Goal: Task Accomplishment & Management: Manage account settings

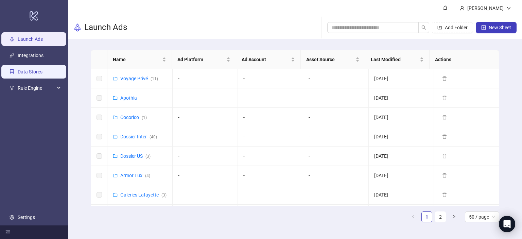
click at [30, 70] on link "Data Stores" at bounding box center [30, 71] width 25 height 5
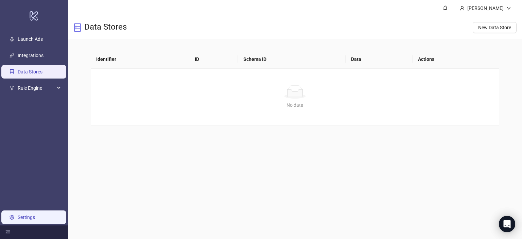
click at [23, 215] on link "Settings" at bounding box center [26, 216] width 17 height 5
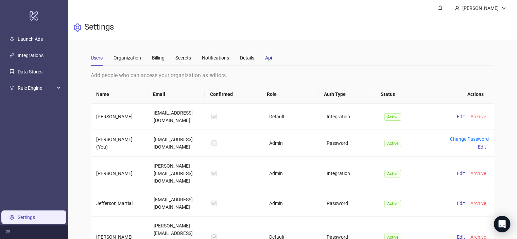
click at [271, 58] on div "Api" at bounding box center [268, 57] width 7 height 7
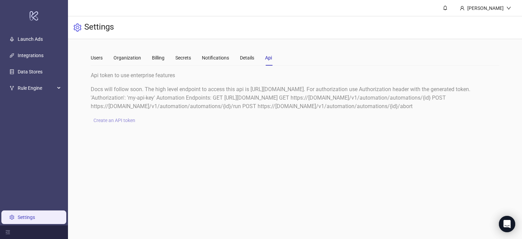
click at [118, 123] on span "Create an API token" at bounding box center [114, 120] width 42 height 5
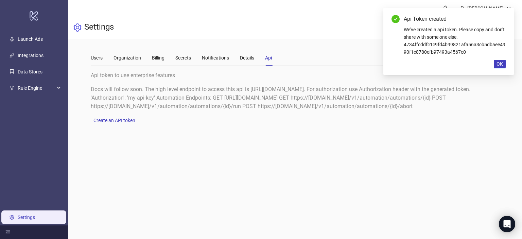
click at [434, 48] on div "We've created a api token. Please copy and don't share with some one else. 4734…" at bounding box center [455, 41] width 102 height 30
copy div "4734ffcddfc1c9fd4b99821afa56a3cb5dbaee4990f1e8780efb97493a4567c0"
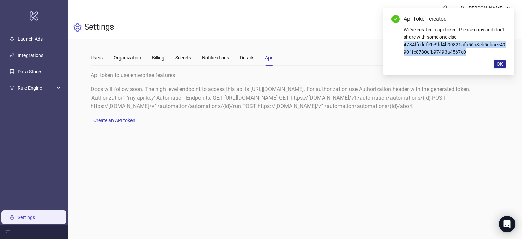
click at [499, 64] on span "OK" at bounding box center [500, 63] width 6 height 5
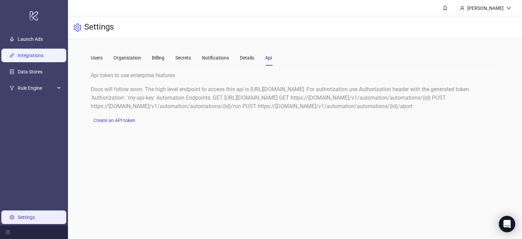
click at [31, 54] on link "Integrations" at bounding box center [31, 55] width 26 height 5
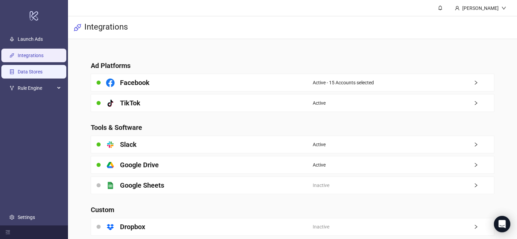
click at [30, 74] on link "Data Stores" at bounding box center [30, 71] width 25 height 5
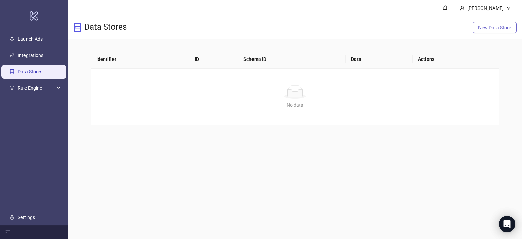
click at [494, 26] on span "New Data Store" at bounding box center [494, 27] width 33 height 5
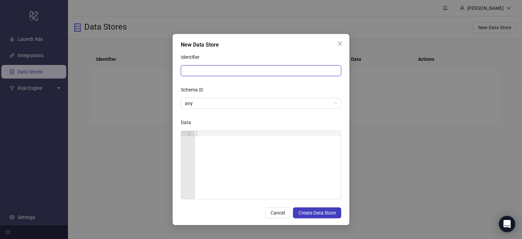
click at [202, 72] on input "Identifier" at bounding box center [261, 70] width 160 height 11
drag, startPoint x: 322, startPoint y: 94, endPoint x: 327, endPoint y: 90, distance: 6.0
click at [322, 94] on div "Schema ID" at bounding box center [261, 91] width 160 height 14
click at [339, 42] on icon "close" at bounding box center [339, 43] width 5 height 5
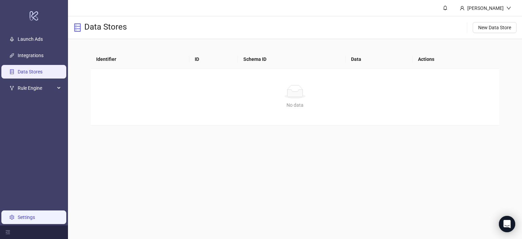
click at [26, 219] on link "Settings" at bounding box center [26, 216] width 17 height 5
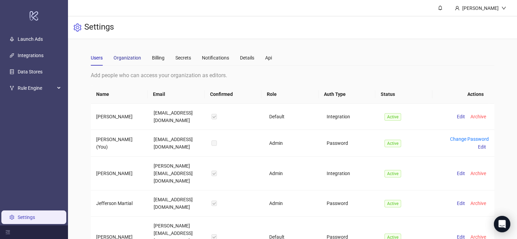
click at [127, 58] on div "Organization" at bounding box center [128, 57] width 28 height 7
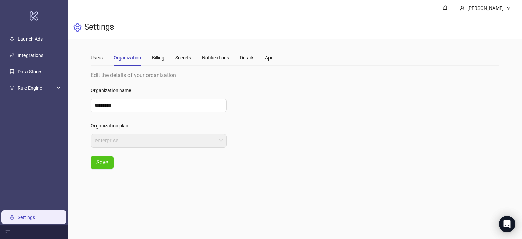
click at [166, 55] on div "Users Organization Billing Secrets Notifications Details Api" at bounding box center [181, 58] width 181 height 16
click at [159, 57] on div "Billing" at bounding box center [158, 57] width 13 height 7
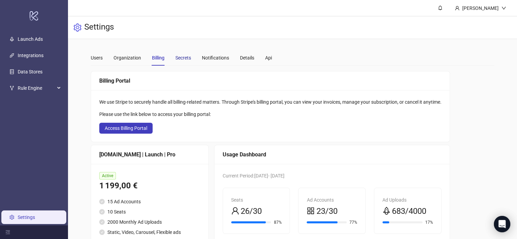
click at [188, 58] on div "Secrets" at bounding box center [183, 57] width 16 height 7
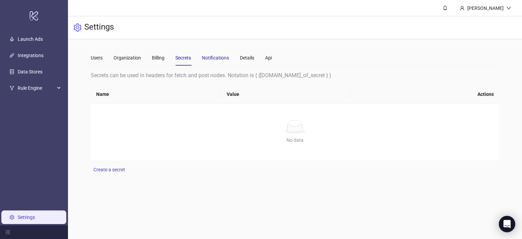
click at [218, 59] on div "Notifications" at bounding box center [215, 57] width 27 height 7
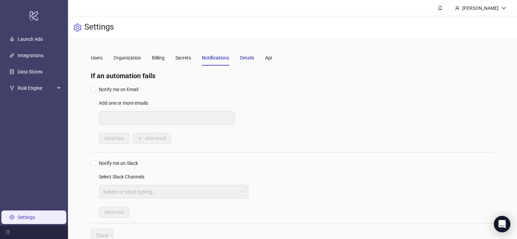
click at [244, 54] on div "Details" at bounding box center [247, 57] width 14 height 7
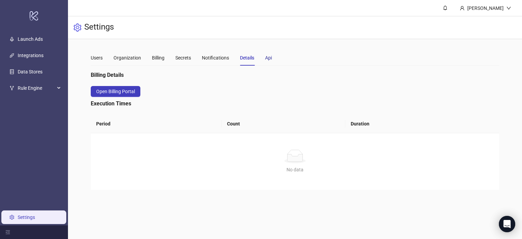
click at [270, 59] on div "Api" at bounding box center [268, 57] width 7 height 7
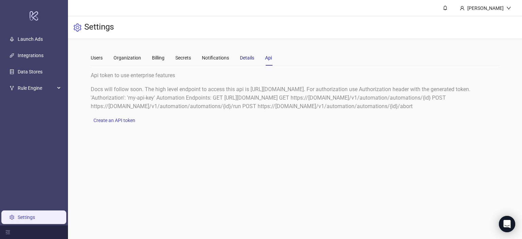
click at [242, 58] on div "Details" at bounding box center [247, 57] width 14 height 7
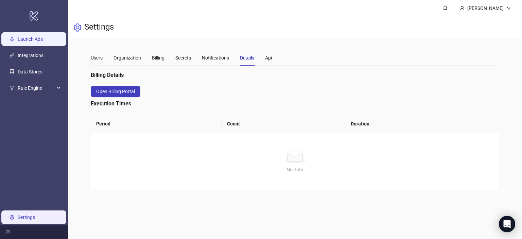
click at [34, 38] on link "Launch Ads" at bounding box center [30, 38] width 25 height 5
